Goal: Transaction & Acquisition: Subscribe to service/newsletter

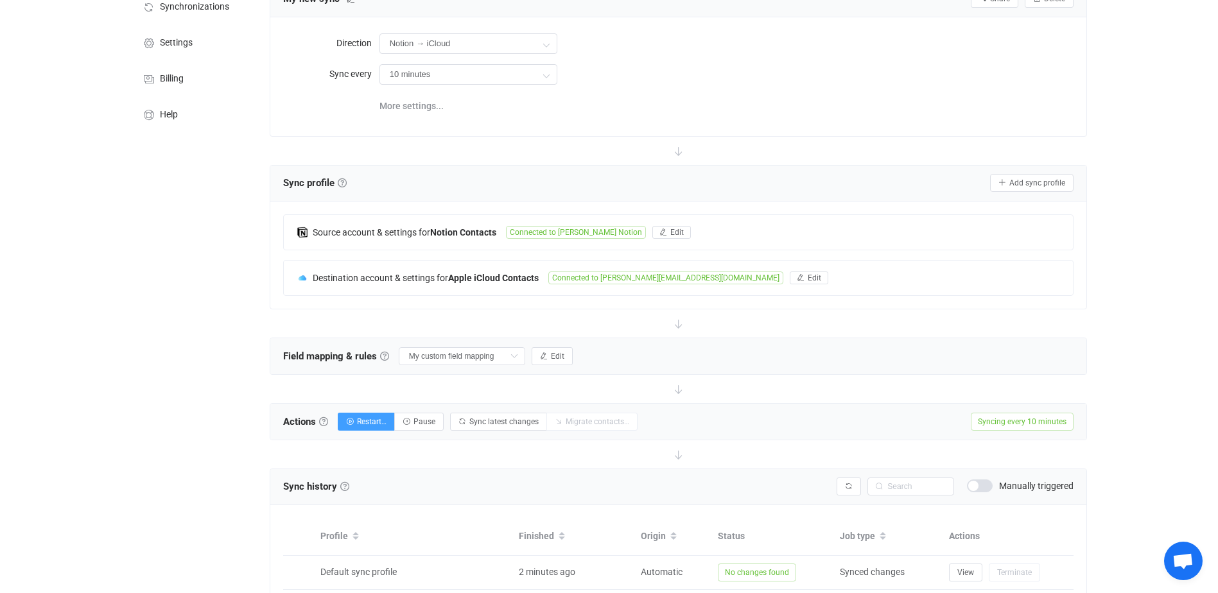
scroll to position [105, 0]
click at [456, 78] on input "10 minutes" at bounding box center [468, 75] width 178 height 21
click at [426, 137] on li "1 hour" at bounding box center [473, 148] width 186 height 22
type input "1 hour"
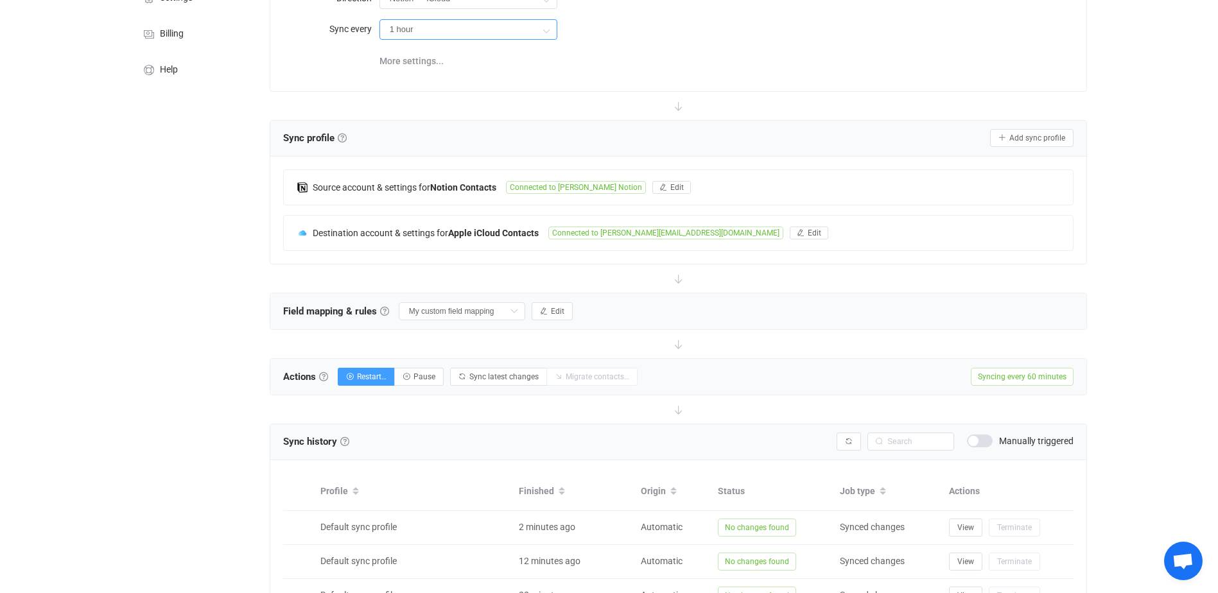
scroll to position [0, 0]
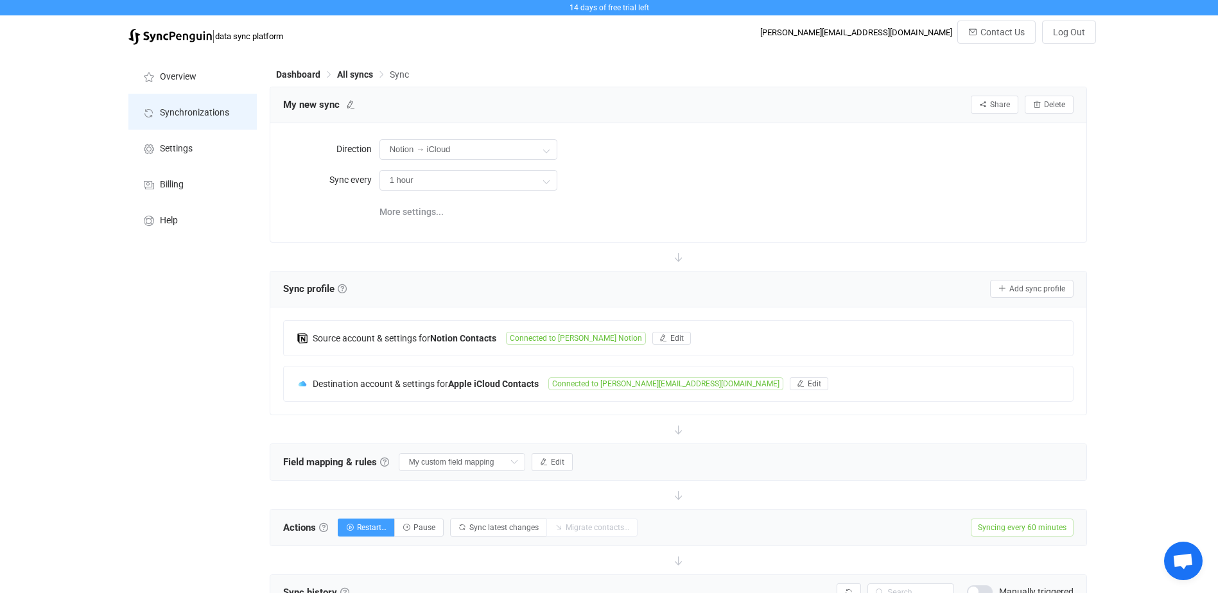
click at [201, 106] on li "Synchronizations" at bounding box center [192, 112] width 128 height 36
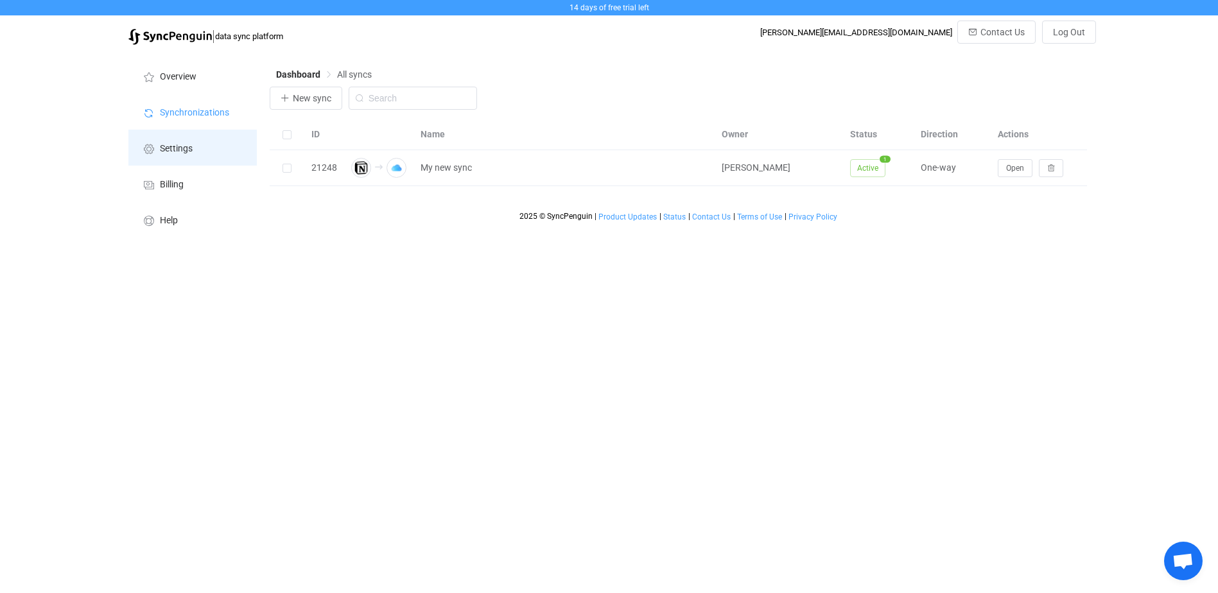
click at [188, 150] on span "Settings" at bounding box center [176, 149] width 33 height 10
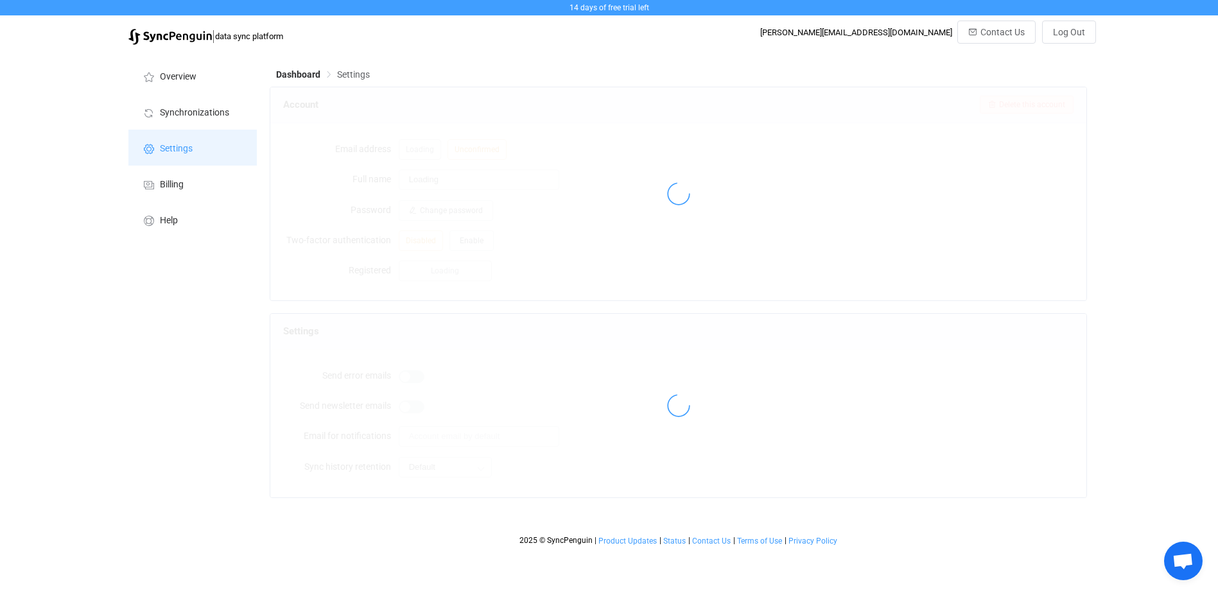
type input "[PERSON_NAME]"
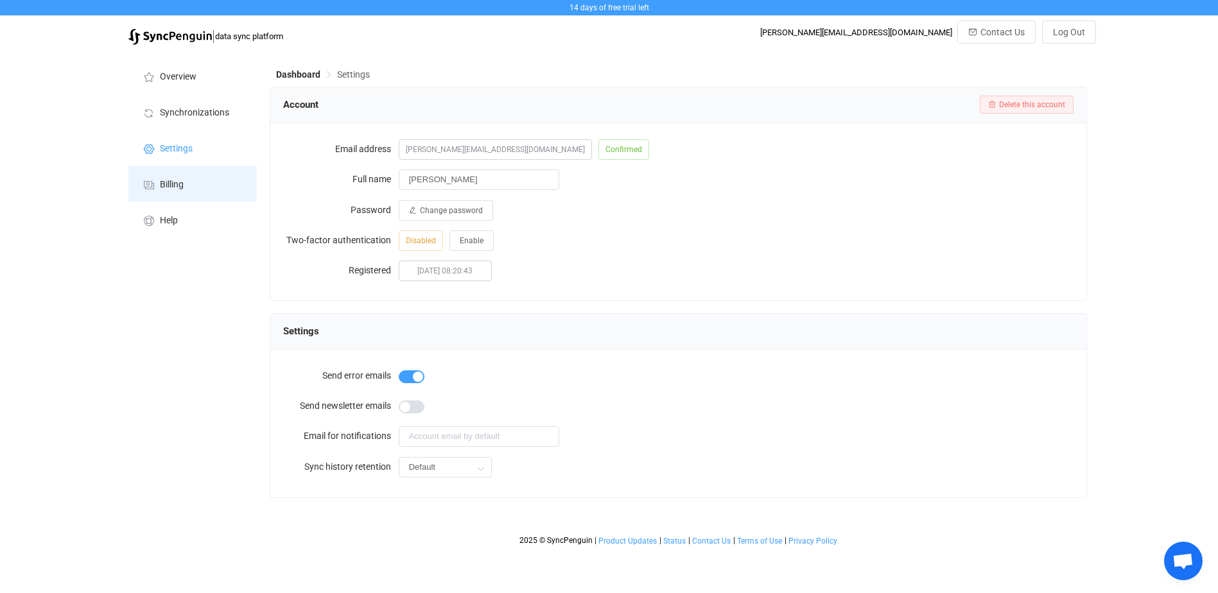
click at [186, 186] on li "Billing" at bounding box center [192, 184] width 128 height 36
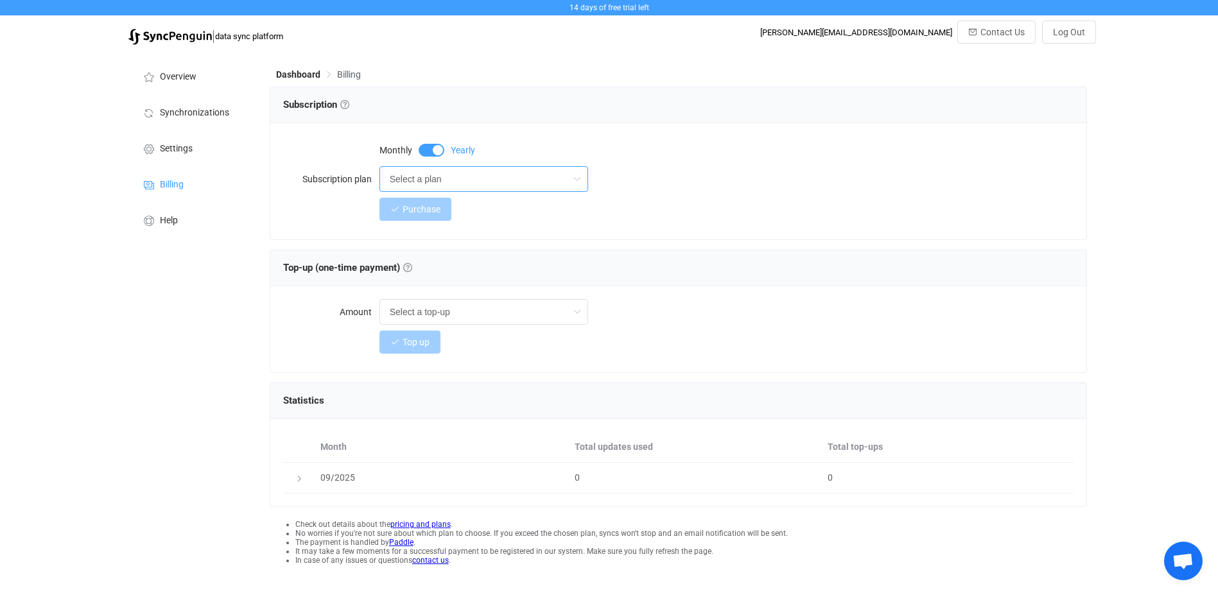
click at [435, 185] on input "Select a plan" at bounding box center [483, 179] width 209 height 26
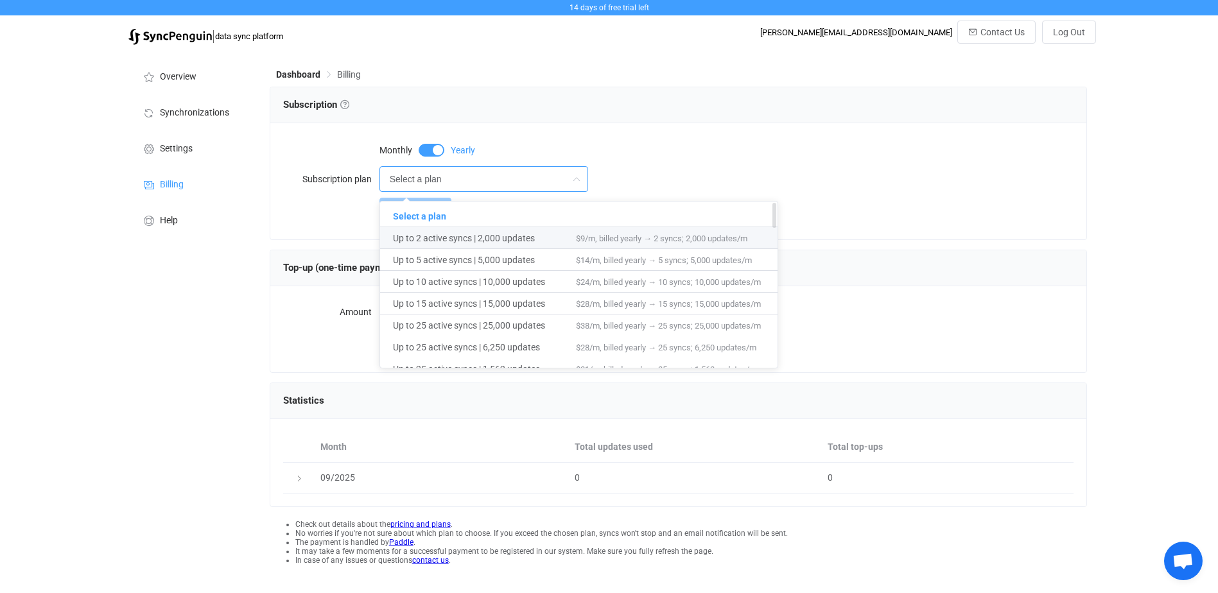
click at [449, 237] on span "Up to 2 active syncs | 2,000 updates" at bounding box center [484, 238] width 183 height 22
type input "Up to 2 active syncs | 2,000 updates"
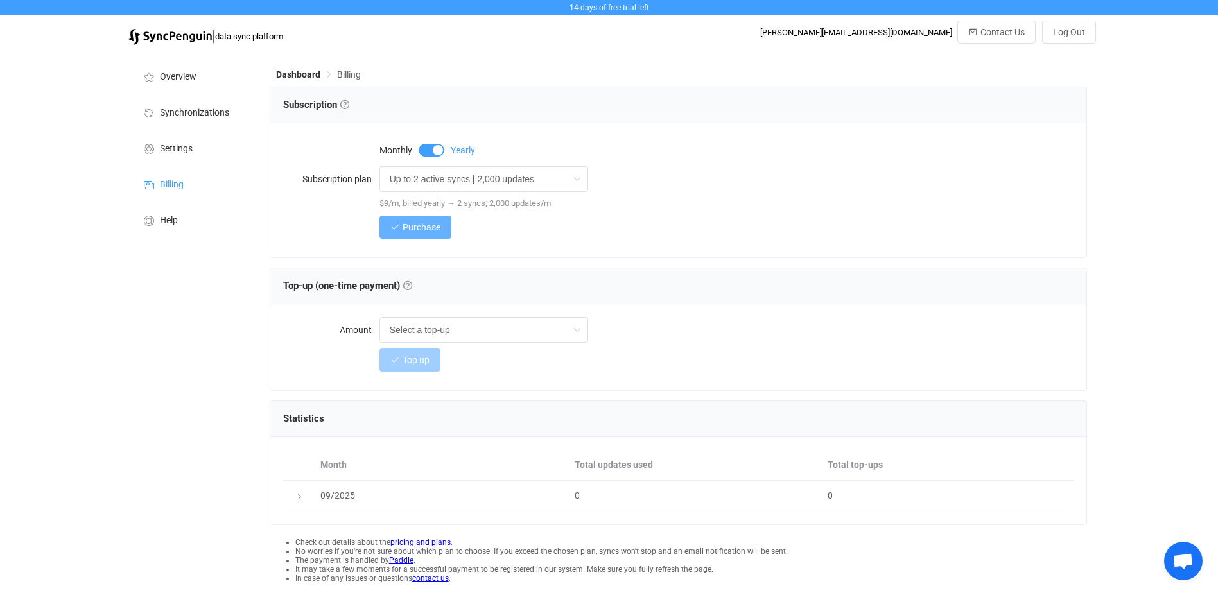
click at [408, 230] on span "Purchase" at bounding box center [422, 227] width 38 height 10
click at [431, 146] on span at bounding box center [432, 150] width 26 height 13
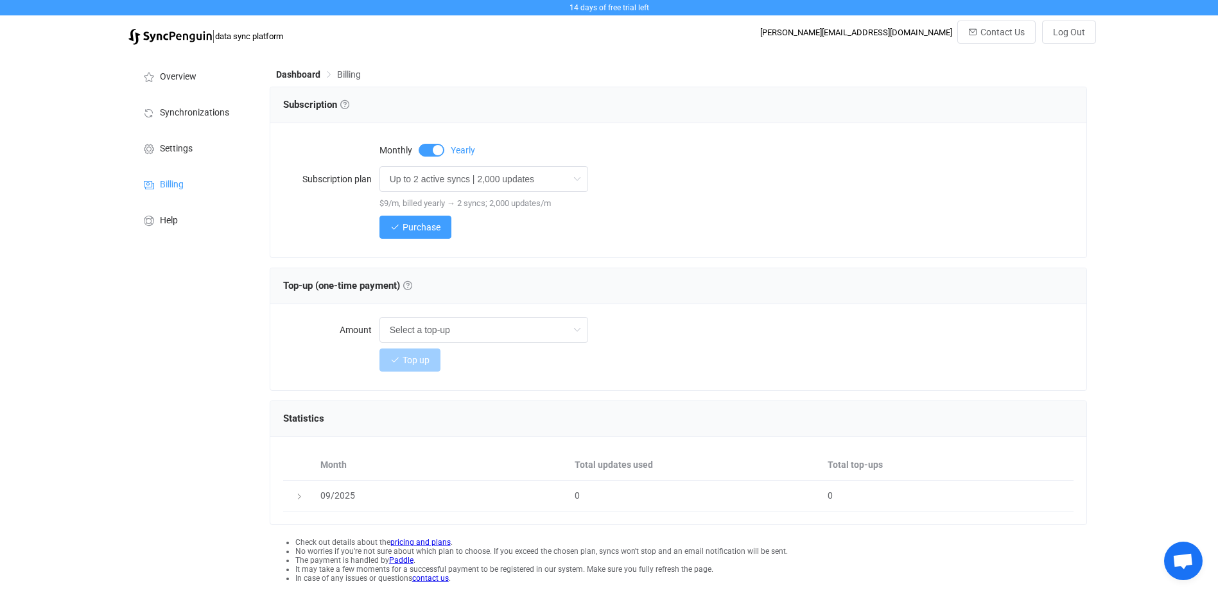
click at [431, 146] on span at bounding box center [432, 150] width 26 height 13
click at [436, 224] on span "Purchase" at bounding box center [422, 227] width 38 height 10
